Goal: Task Accomplishment & Management: Manage account settings

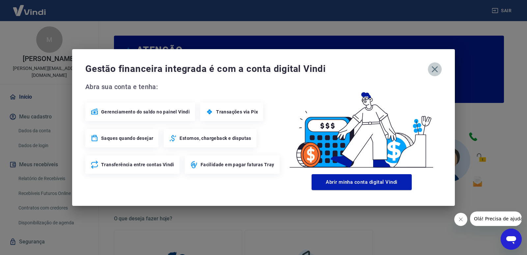
click at [435, 69] on icon "button" at bounding box center [435, 69] width 6 height 6
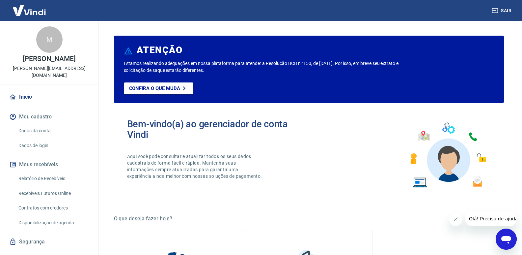
click at [504, 239] on icon "Abrir janela de mensagens" at bounding box center [506, 240] width 10 height 8
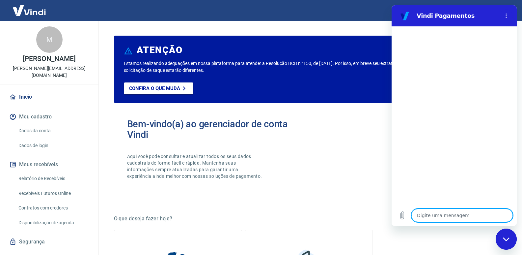
type textarea "o"
type textarea "x"
type textarea "ol"
type textarea "x"
type textarea "ola"
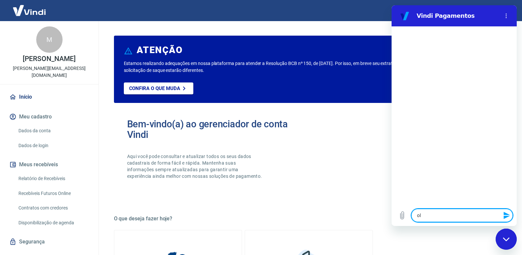
type textarea "x"
type textarea "e"
type textarea "x"
type textarea "ex"
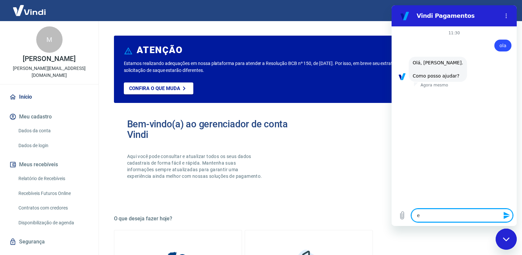
type textarea "x"
type textarea "ext"
type textarea "x"
type textarea "extr"
type textarea "x"
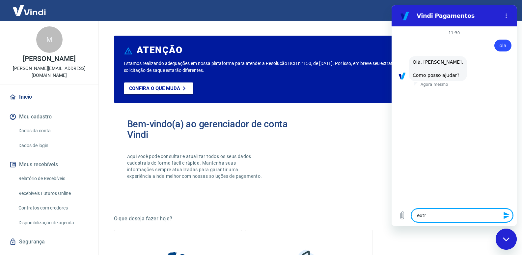
scroll to position [27, 0]
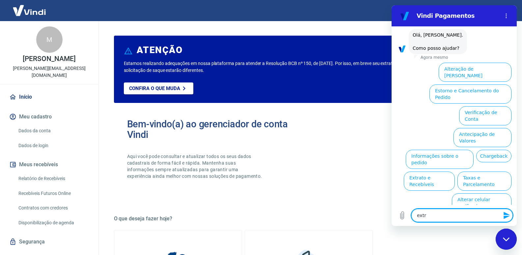
type textarea "extra"
type textarea "x"
type textarea "extrat"
type textarea "x"
type textarea "extrato"
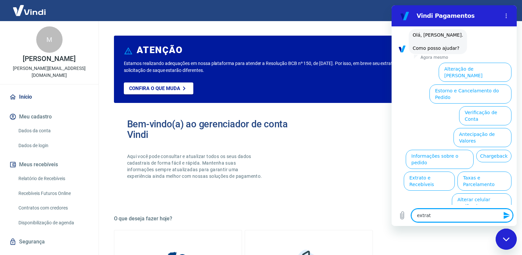
type textarea "x"
type textarea "extrato"
type textarea "x"
type textarea "extrato d"
type textarea "x"
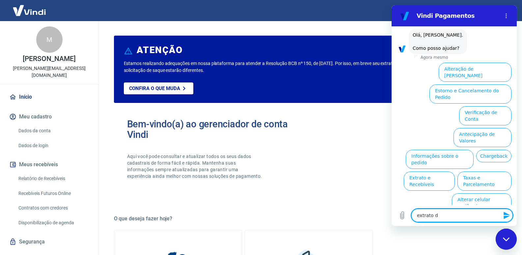
type textarea "extrato de"
type textarea "x"
type textarea "extrato de"
type textarea "x"
type textarea "extrato de a"
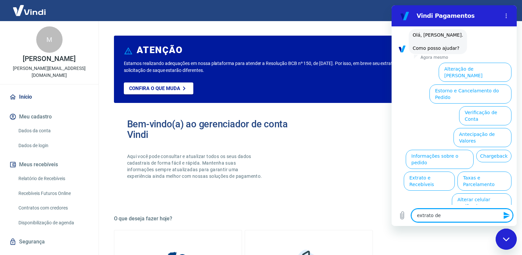
type textarea "x"
type textarea "extrato de as"
type textarea "x"
type textarea "extrato de ass"
type textarea "x"
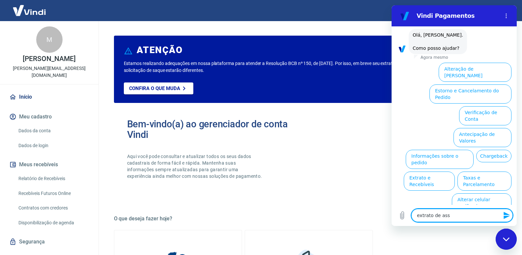
type textarea "extrato de assi"
type textarea "x"
type textarea "extrato de assin"
type textarea "x"
type textarea "extrato de assina"
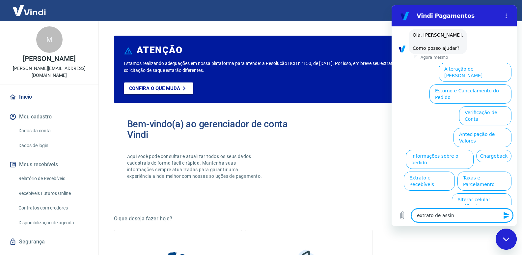
type textarea "x"
type textarea "extrato de assinat"
type textarea "x"
type textarea "extrato de assinatu"
type textarea "x"
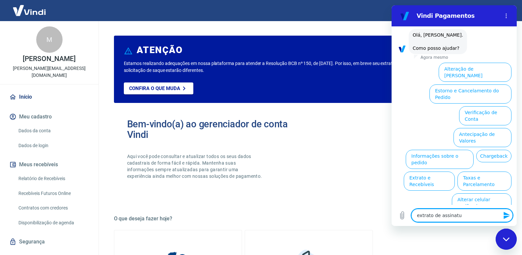
type textarea "extrato de assinatur"
type textarea "x"
type textarea "extrato de assinatura"
type textarea "x"
type textarea "extrato de assinaturas"
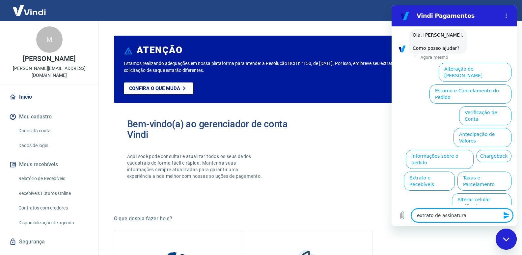
type textarea "x"
type textarea "extrato de assinaturas"
click at [508, 215] on icon "Enviar mensagem" at bounding box center [507, 215] width 8 height 8
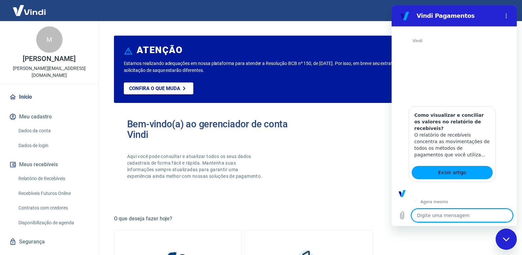
scroll to position [79, 0]
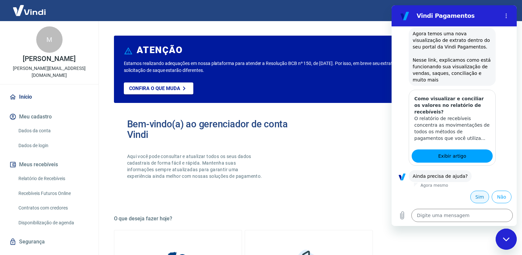
click at [470, 195] on button "Sim" at bounding box center [479, 196] width 19 height 13
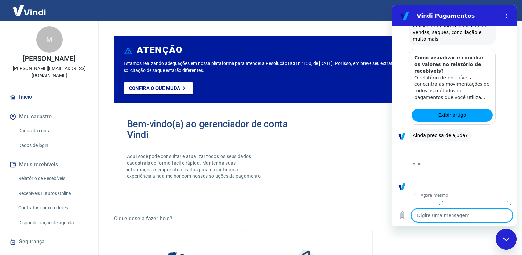
scroll to position [258, 0]
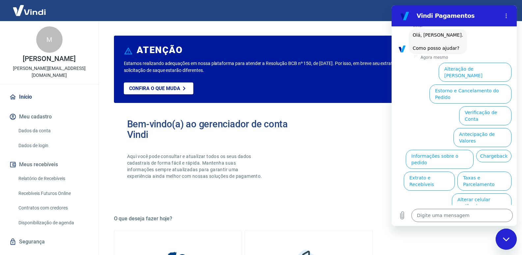
click at [481, 215] on button "Assinaturas e Faturas Tray" at bounding box center [480, 224] width 64 height 19
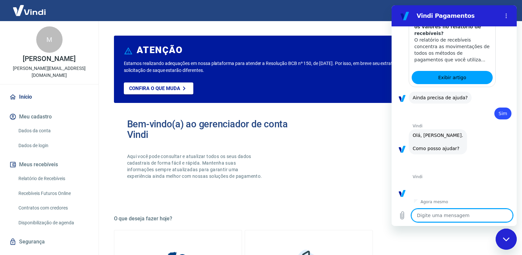
scroll to position [302, 0]
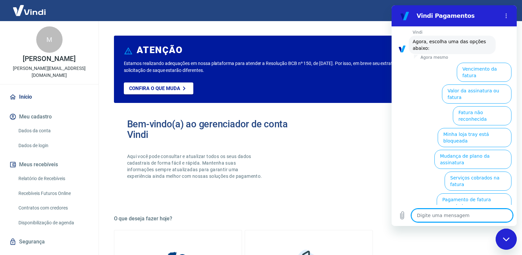
click at [50, 185] on link "Relatório de Recebíveis" at bounding box center [53, 179] width 75 height 14
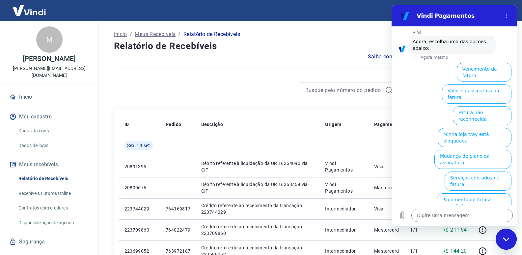
click at [506, 240] on icon "Fechar janela de mensagens" at bounding box center [506, 239] width 7 height 4
type textarea "x"
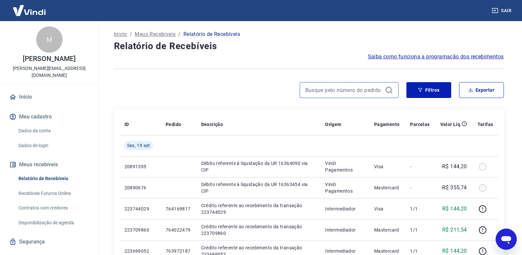
click at [355, 91] on input at bounding box center [343, 90] width 77 height 10
click at [420, 90] on icon "button" at bounding box center [420, 90] width 4 height 4
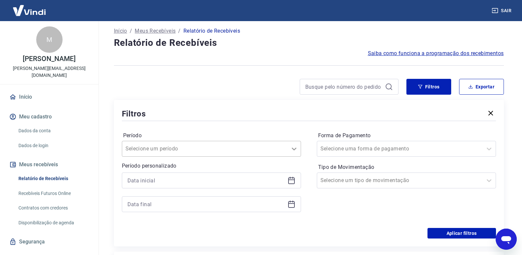
click at [295, 154] on div at bounding box center [293, 148] width 13 height 13
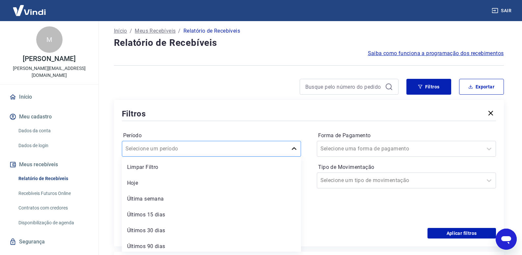
scroll to position [4, 0]
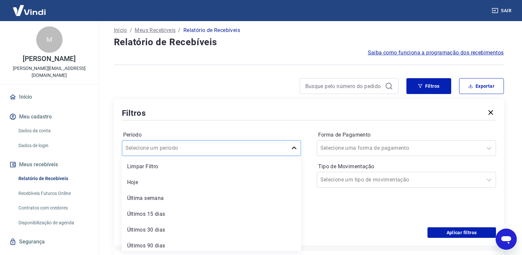
click at [295, 154] on div at bounding box center [293, 147] width 13 height 13
click at [291, 178] on icon at bounding box center [291, 180] width 8 height 8
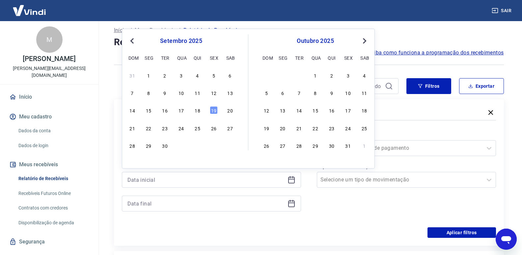
click at [133, 41] on span "Previous Month" at bounding box center [133, 41] width 0 height 8
click at [213, 78] on div "1" at bounding box center [214, 75] width 8 height 8
type input "01/08/2025"
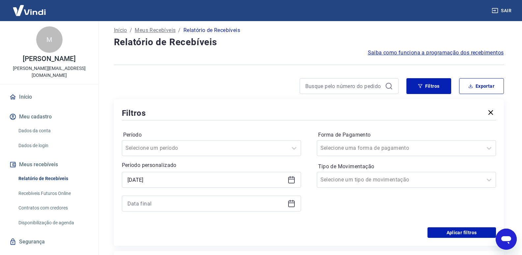
click at [291, 203] on icon at bounding box center [291, 203] width 8 height 8
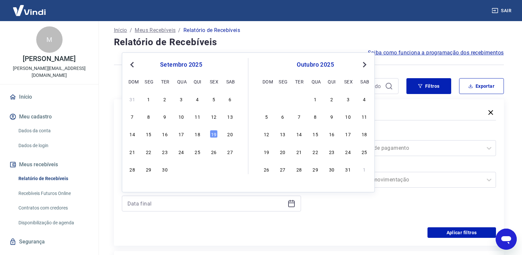
click at [133, 66] on span "Previous Month" at bounding box center [133, 65] width 0 height 8
click at [133, 188] on div "31" at bounding box center [132, 186] width 8 height 8
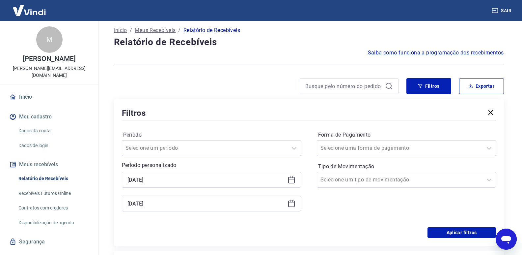
type input "31/08/2025"
click at [465, 233] on button "Aplicar filtros" at bounding box center [461, 232] width 68 height 11
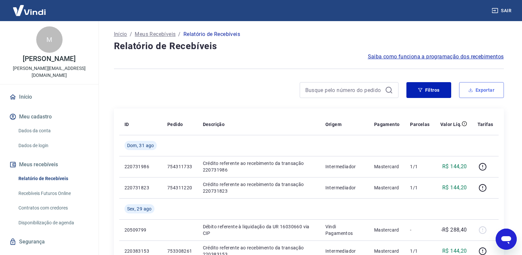
click at [481, 92] on button "Exportar" at bounding box center [481, 90] width 45 height 16
type input "01/08/2025"
type input "31/08/2025"
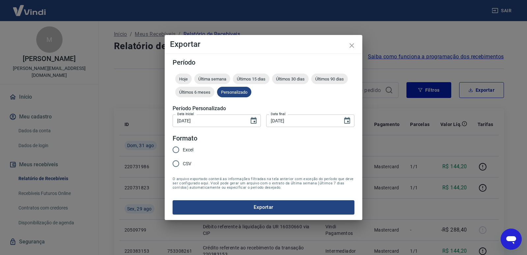
click at [177, 149] on input "Excel" at bounding box center [176, 150] width 14 height 14
radio input "true"
click at [266, 206] on button "Exportar" at bounding box center [264, 207] width 182 height 14
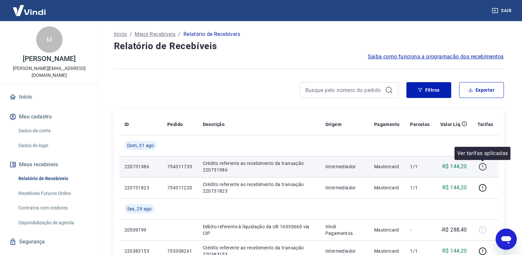
click at [484, 165] on icon "button" at bounding box center [482, 166] width 8 height 8
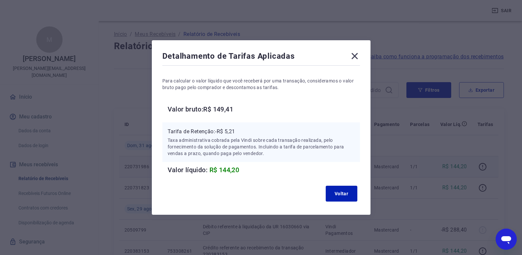
click at [353, 57] on icon at bounding box center [354, 56] width 11 height 11
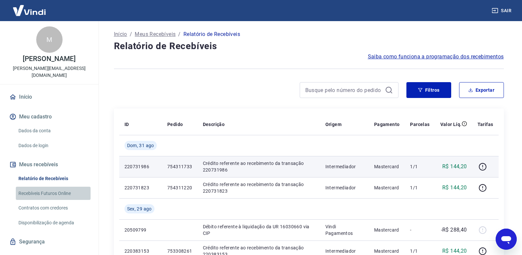
click at [58, 197] on link "Recebíveis Futuros Online" at bounding box center [53, 193] width 75 height 14
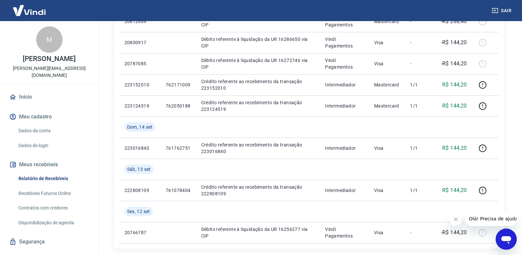
scroll to position [527, 0]
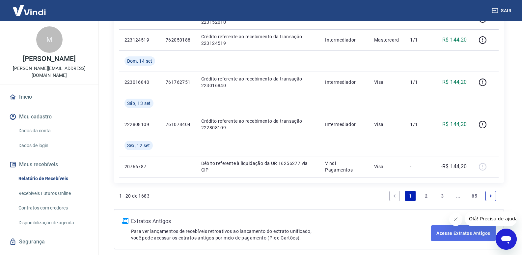
click at [442, 230] on link "Acesse Extratos Antigos" at bounding box center [463, 233] width 64 height 16
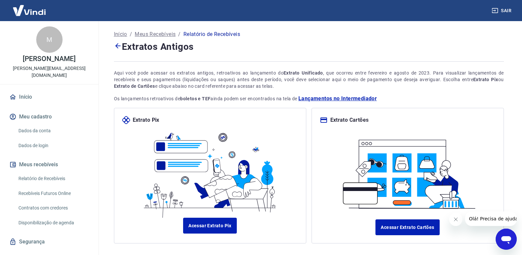
click at [152, 35] on p "Meus Recebíveis" at bounding box center [155, 34] width 41 height 8
